Goal: Find specific page/section

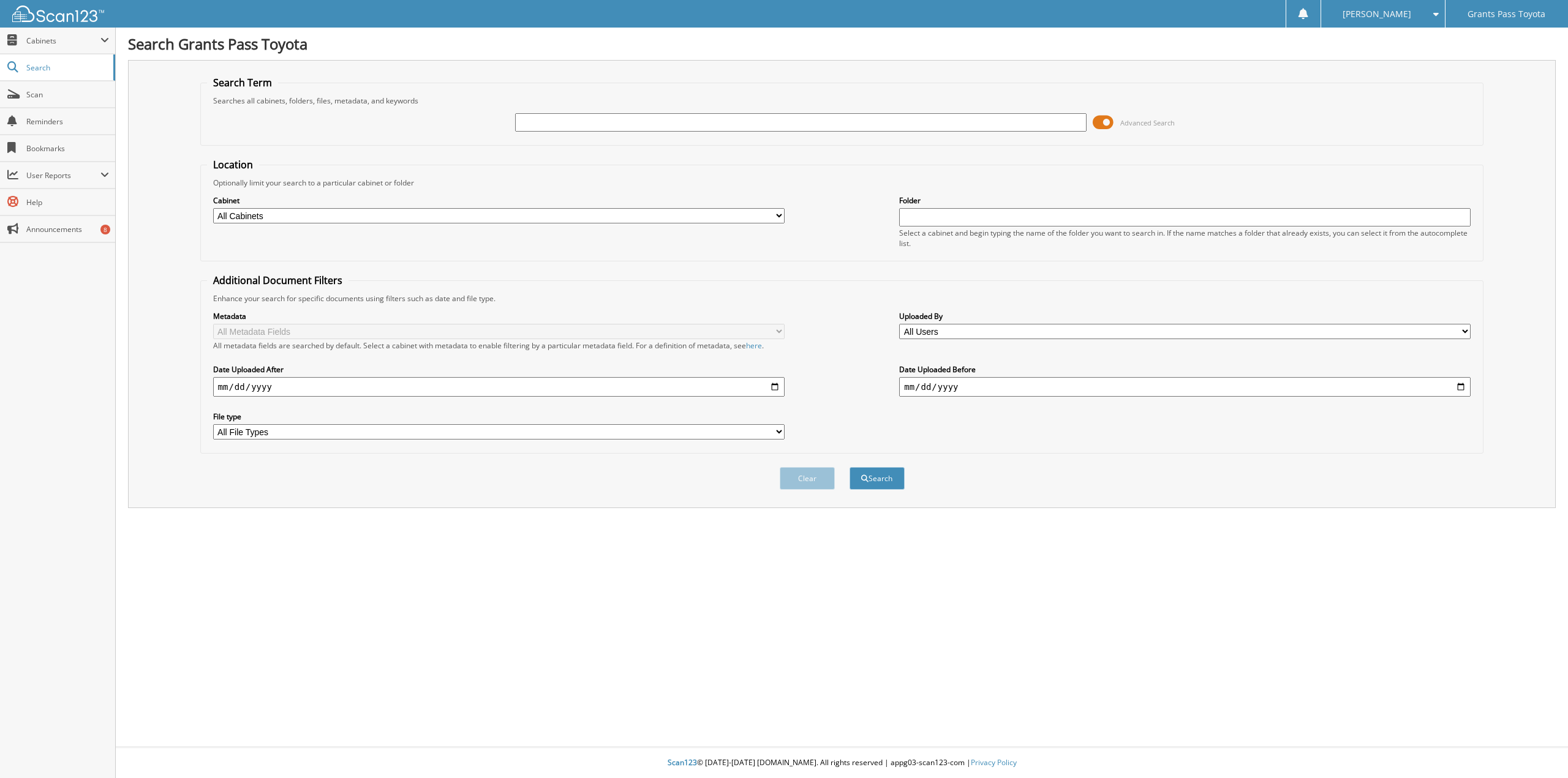
click at [534, 123] on input "text" at bounding box center [801, 122] width 571 height 18
type input "[US_VEHICLE_IDENTIFICATION_NUMBER]"
click at [873, 481] on button "Search" at bounding box center [877, 478] width 55 height 23
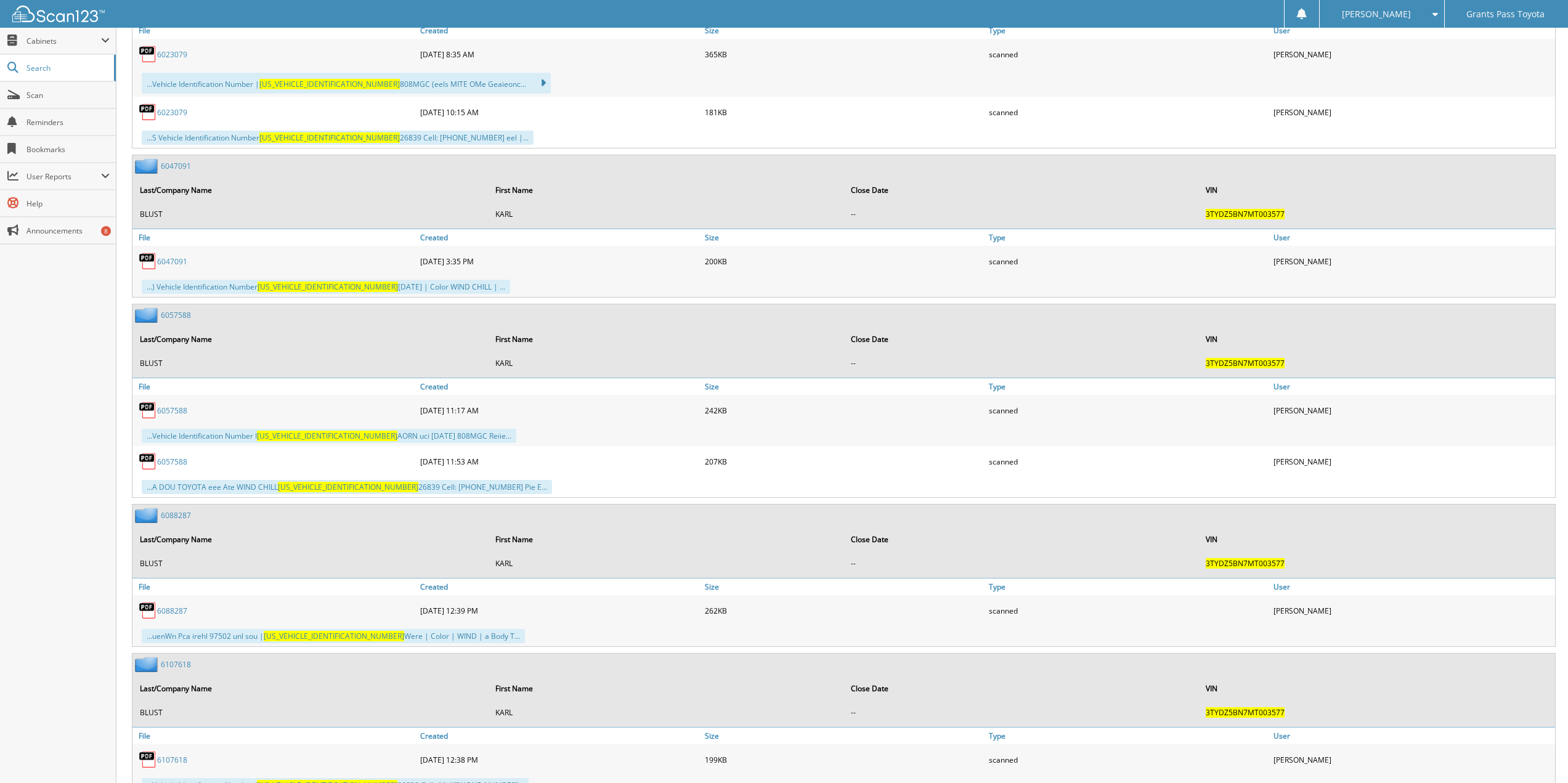
scroll to position [1765, 0]
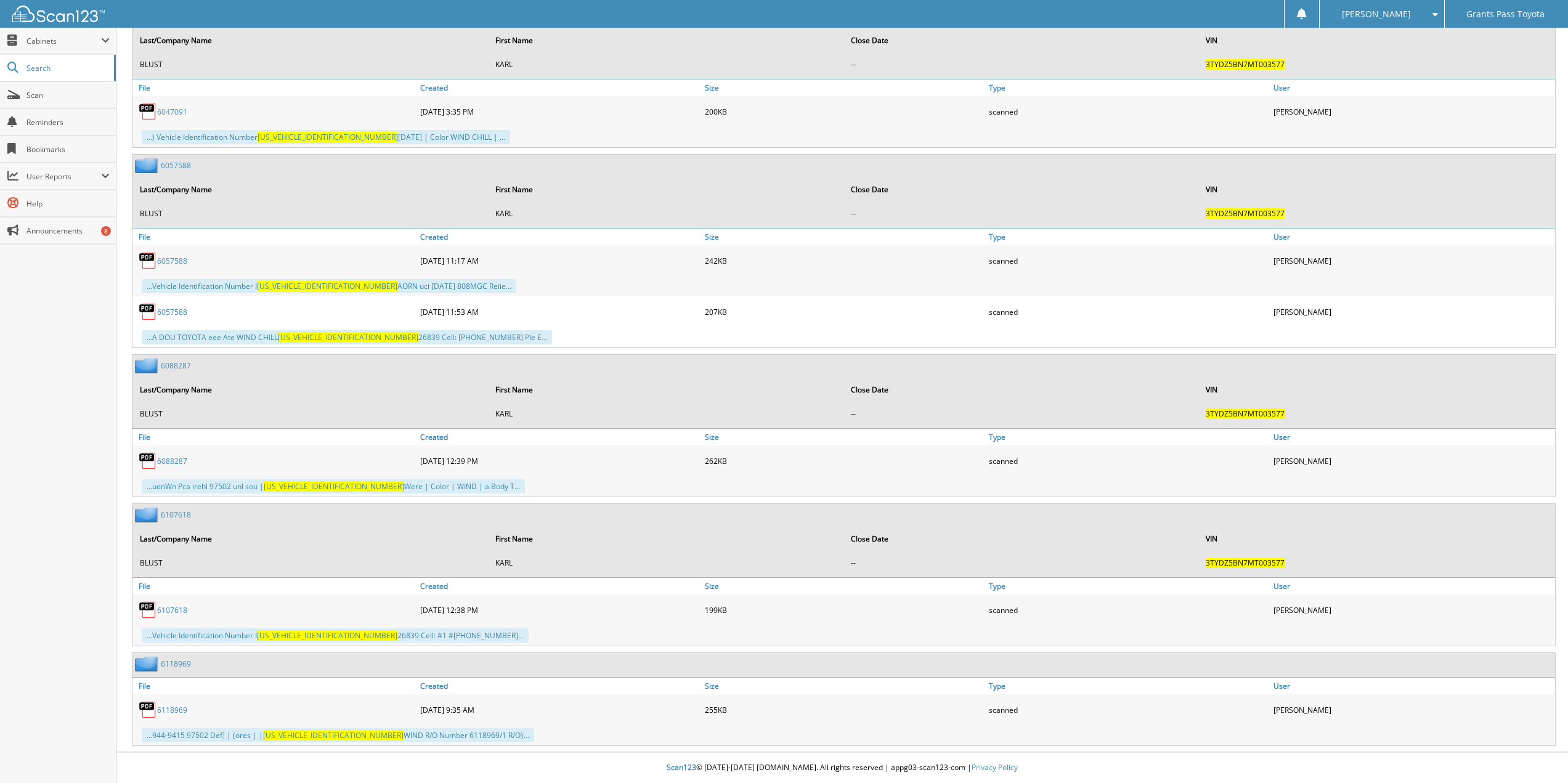
click at [175, 709] on link "6 1 1 8 9 6 9" at bounding box center [172, 710] width 30 height 11
click at [20, 41] on span "Cabinets" at bounding box center [57, 40] width 115 height 26
click at [34, 66] on span "My Company" at bounding box center [65, 67] width 91 height 11
